Goal: Task Accomplishment & Management: Manage account settings

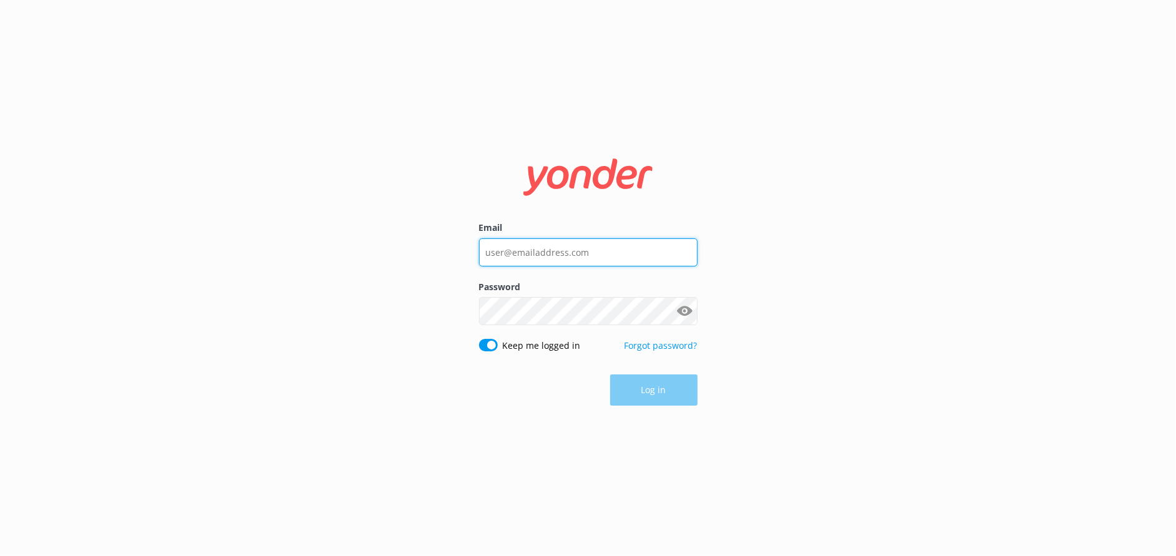
type input "[EMAIL_ADDRESS][DOMAIN_NAME]"
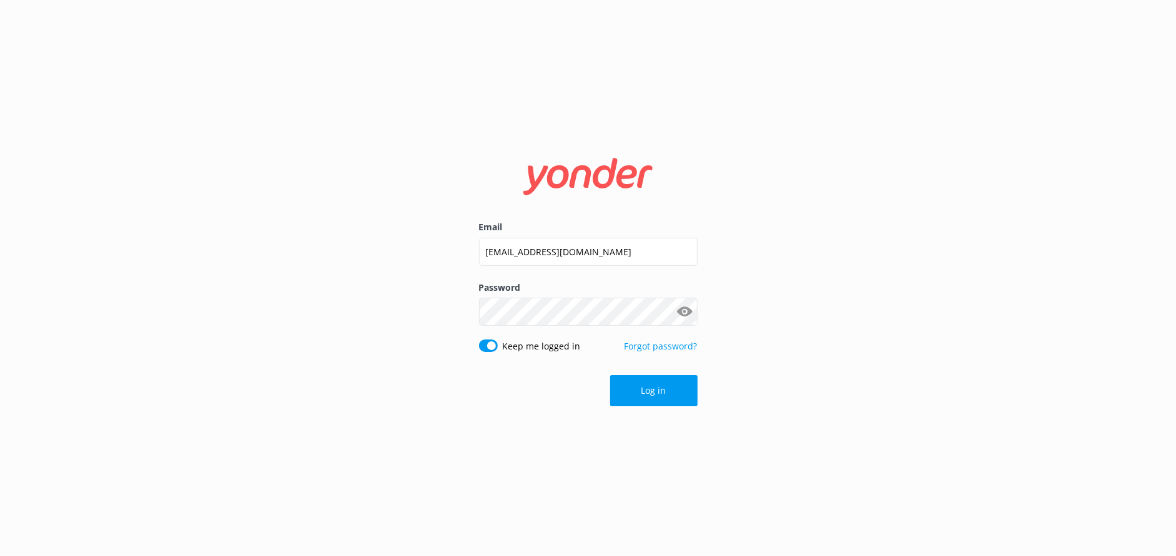
click at [646, 391] on div "Log in" at bounding box center [588, 390] width 219 height 31
click at [640, 392] on button "Log in" at bounding box center [653, 390] width 87 height 31
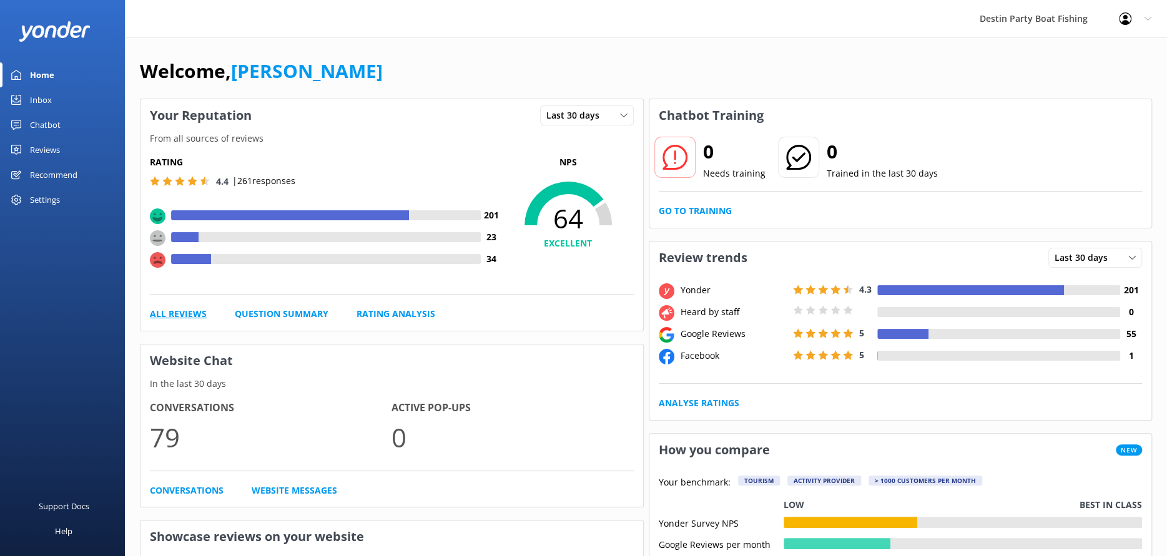
click at [189, 311] on link "All Reviews" at bounding box center [178, 314] width 57 height 14
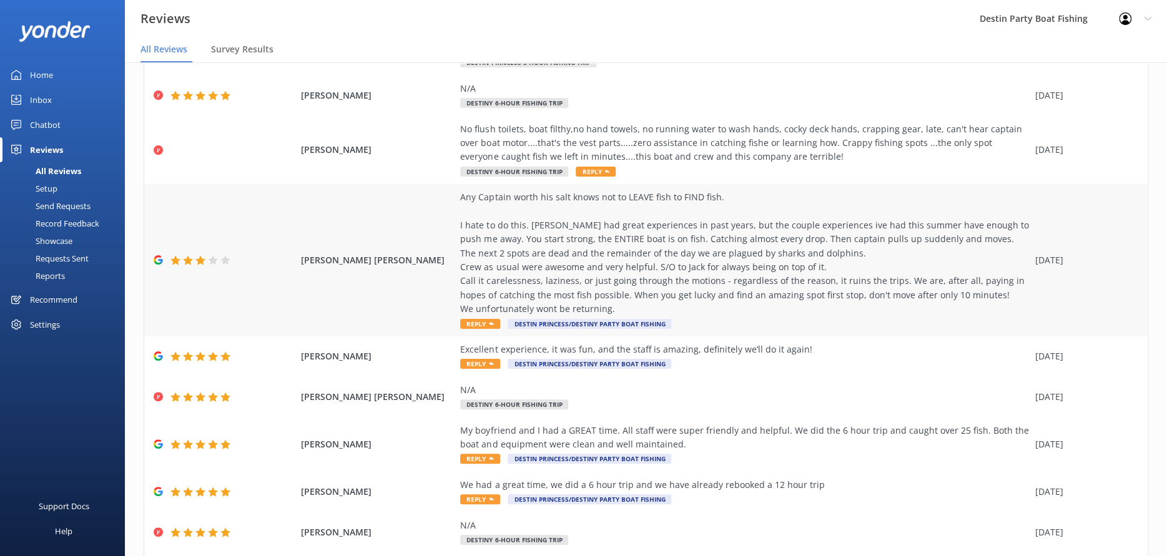
scroll to position [181, 0]
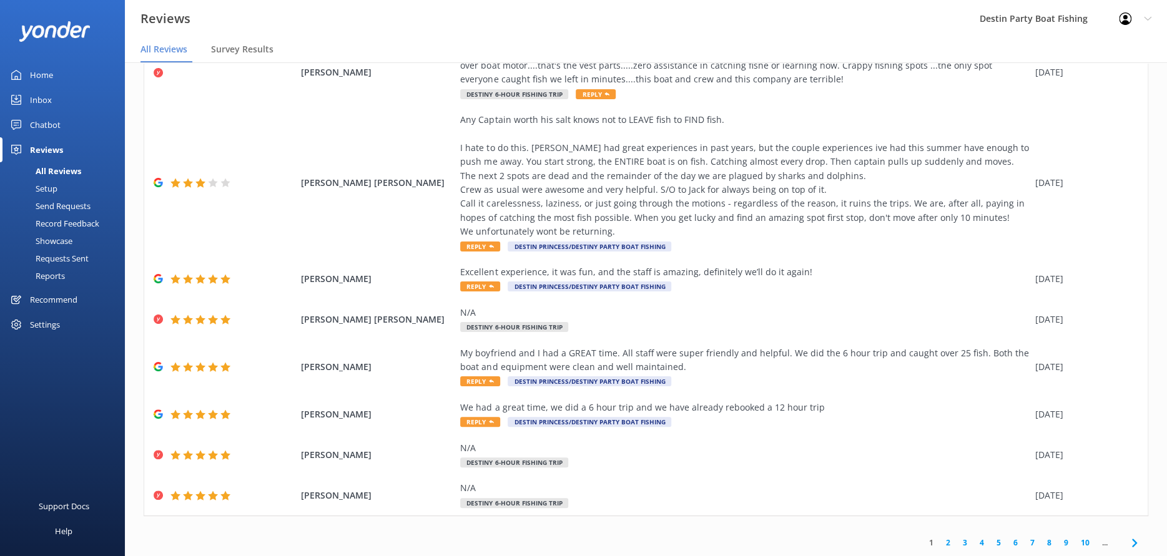
click at [940, 543] on link "2" at bounding box center [948, 543] width 17 height 12
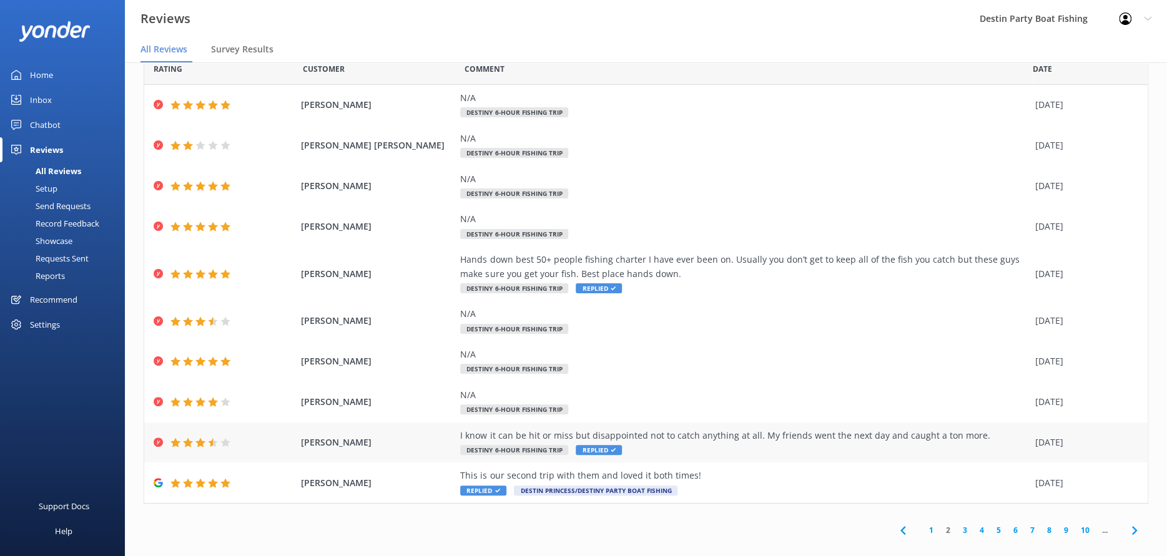
scroll to position [25, 0]
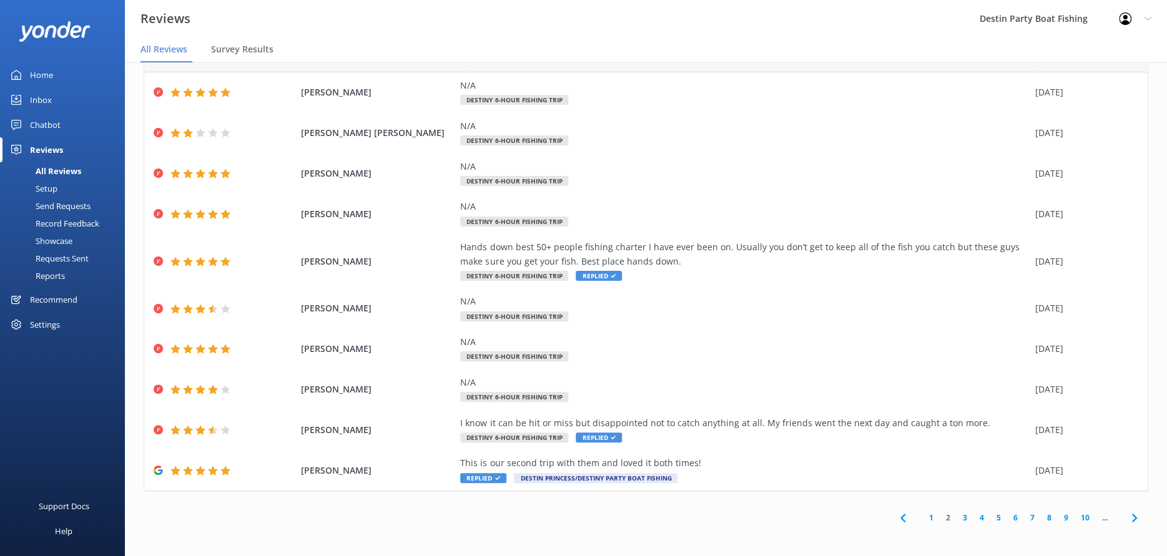
click at [923, 516] on link "1" at bounding box center [931, 518] width 17 height 12
